Goal: Navigation & Orientation: Find specific page/section

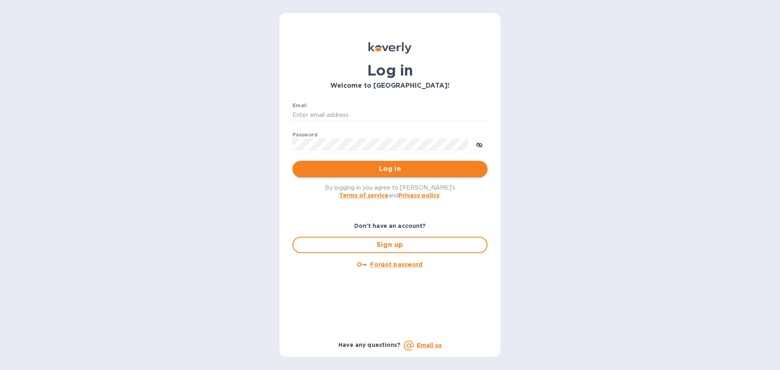
type input "igatradecredit@gmail.com"
click at [365, 167] on span "Log in" at bounding box center [390, 169] width 182 height 10
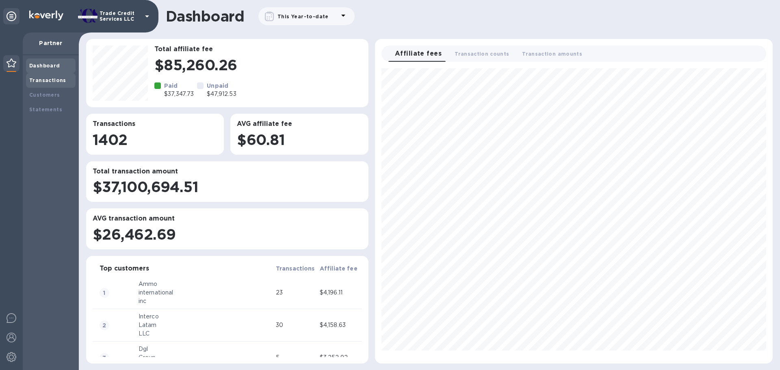
scroll to position [289, 391]
click at [59, 83] on b "Transactions" at bounding box center [47, 80] width 37 height 6
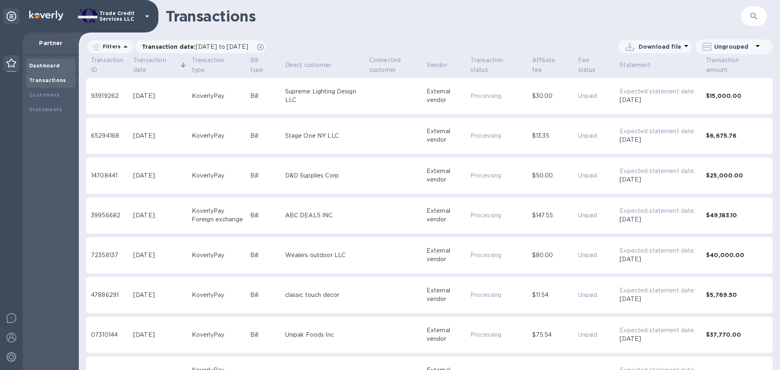
click at [52, 63] on b "Dashboard" at bounding box center [44, 66] width 31 height 6
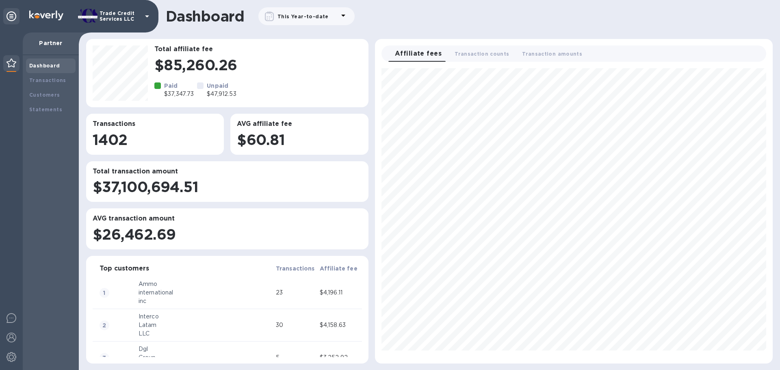
scroll to position [289, 391]
click at [36, 82] on b "Transactions" at bounding box center [47, 80] width 37 height 6
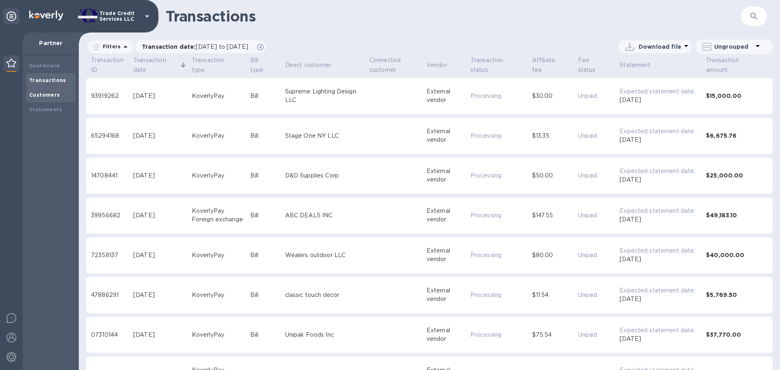
click at [34, 88] on div "Customers" at bounding box center [51, 95] width 50 height 15
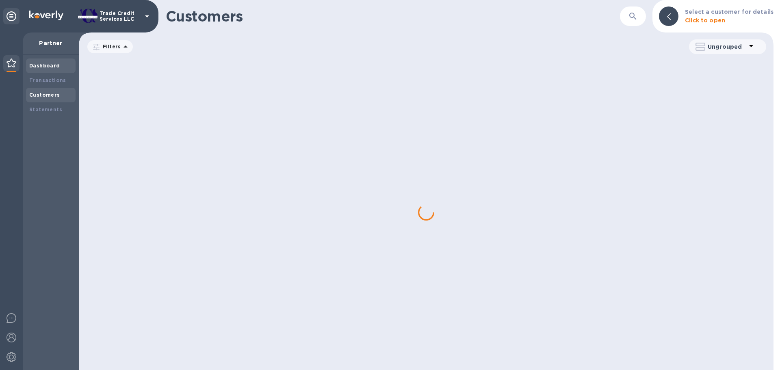
click at [40, 62] on div "Dashboard" at bounding box center [50, 66] width 43 height 8
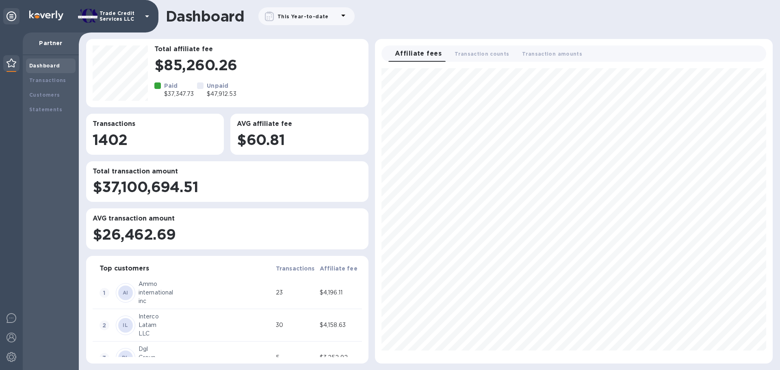
scroll to position [289, 391]
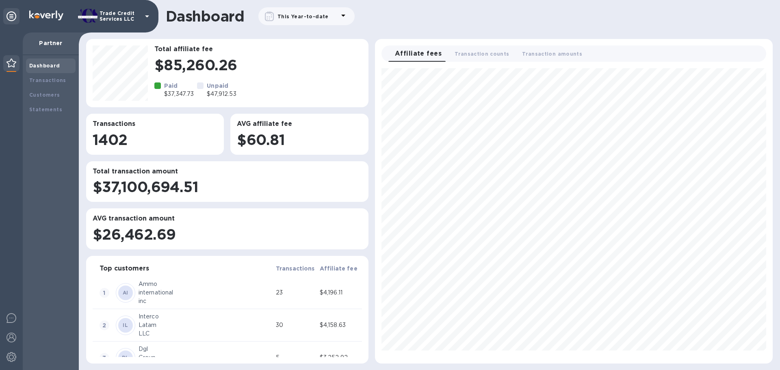
scroll to position [289, 391]
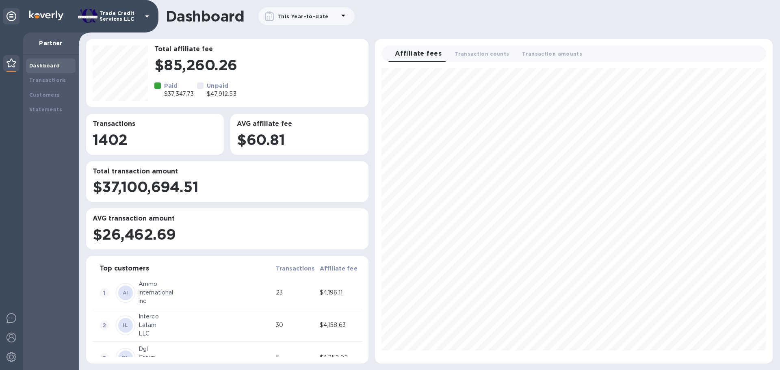
scroll to position [289, 391]
